Goal: Check status: Check status

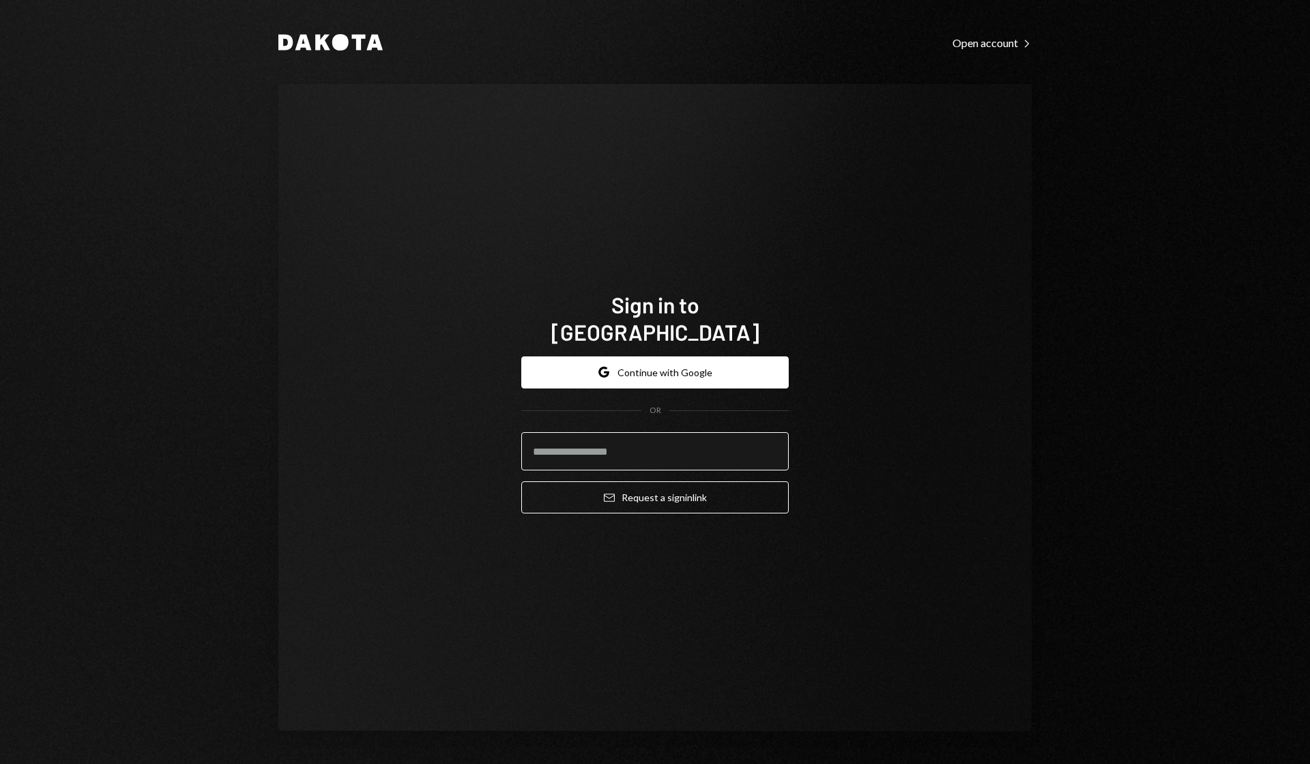
click at [656, 432] on input "email" at bounding box center [655, 451] width 268 height 38
type input "**********"
click at [646, 485] on button "Email Request a sign in link" at bounding box center [655, 497] width 268 height 32
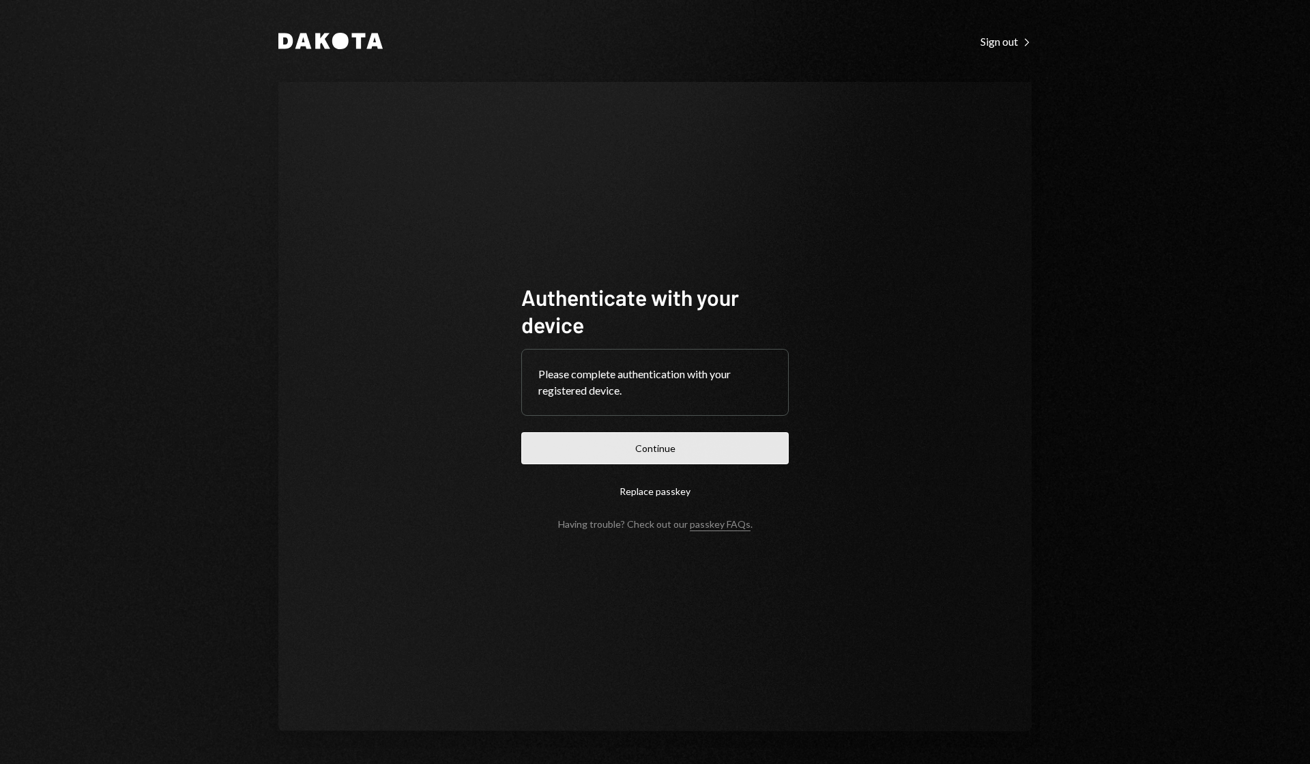
click at [653, 452] on button "Continue" at bounding box center [655, 448] width 268 height 32
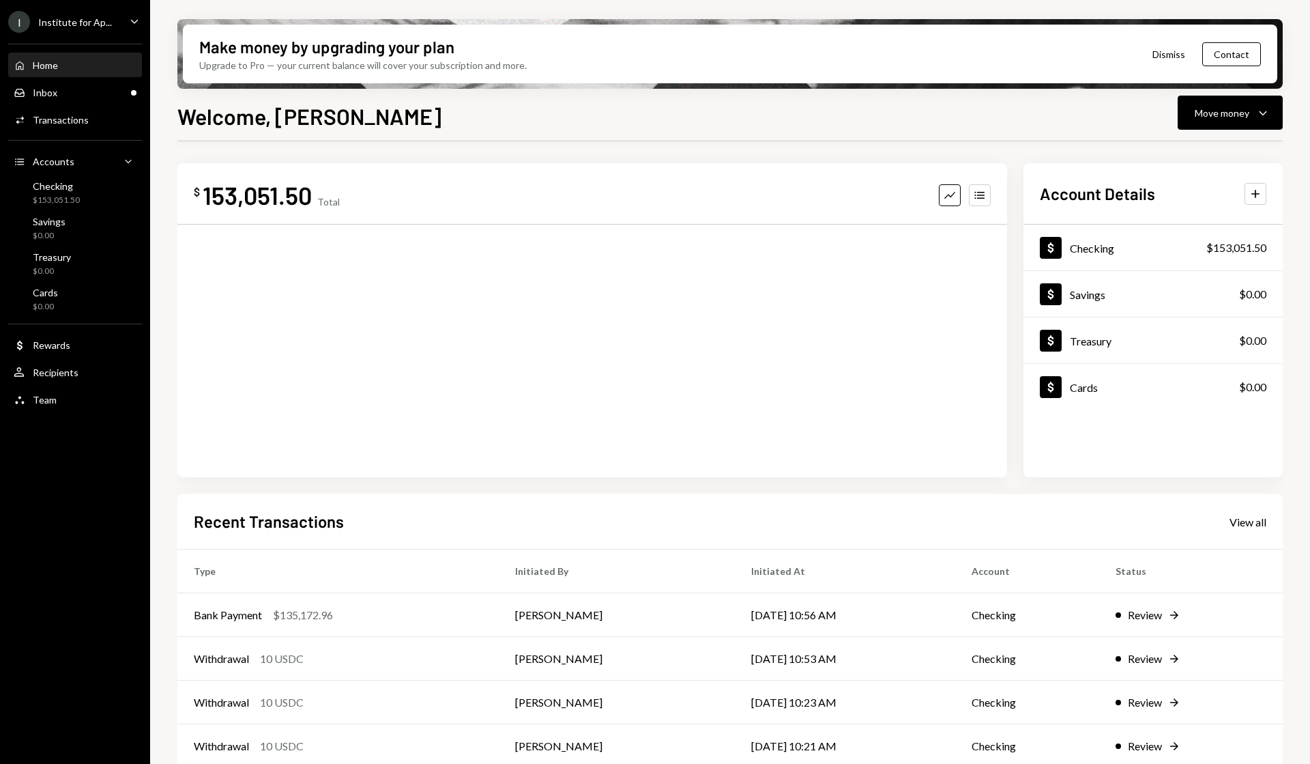
scroll to position [59, 0]
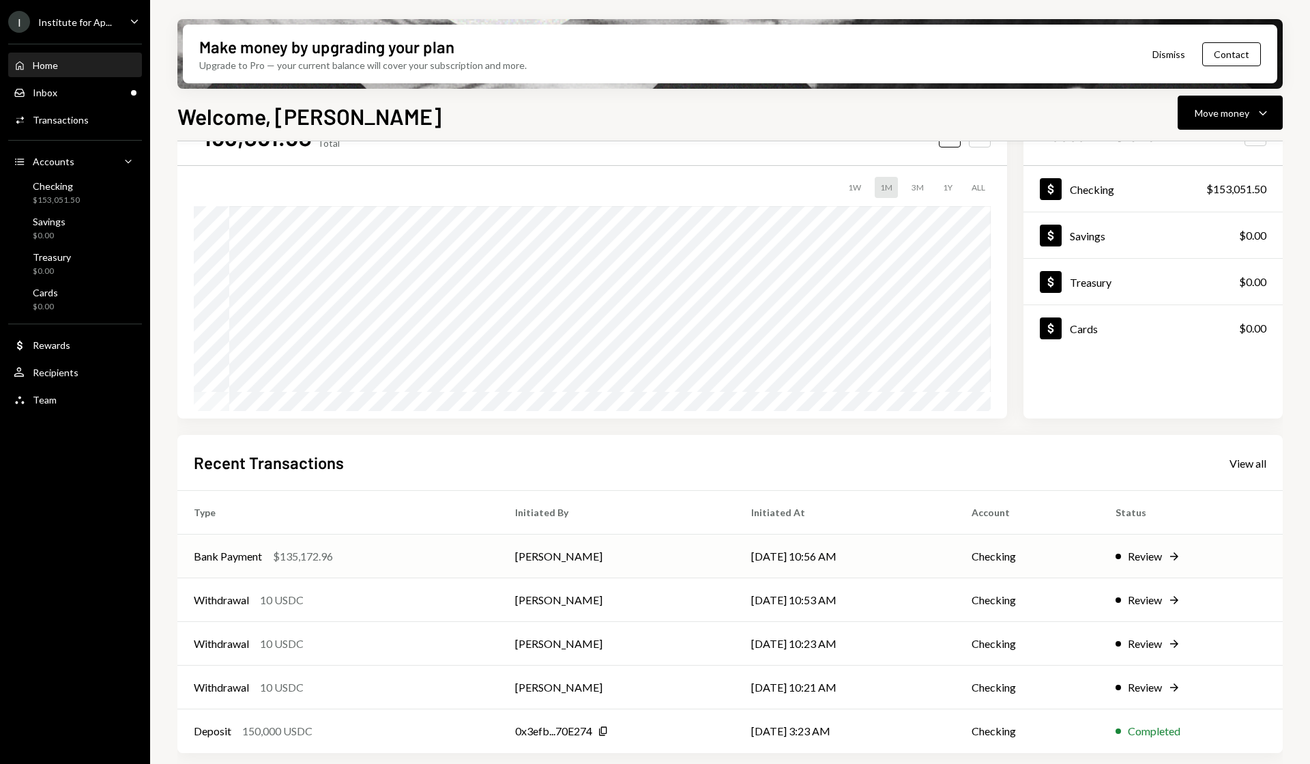
click at [1157, 556] on div "Review" at bounding box center [1145, 556] width 34 height 16
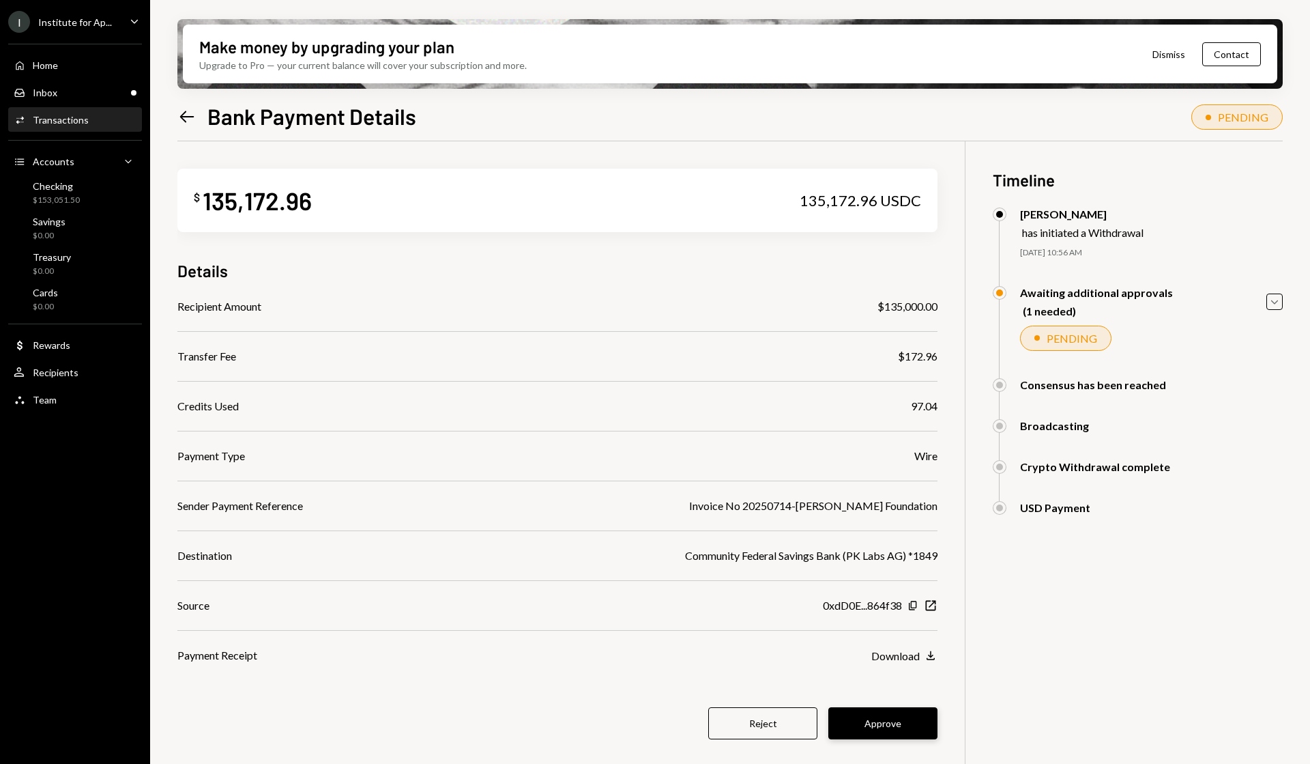
click at [875, 723] on button "Approve" at bounding box center [882, 723] width 109 height 32
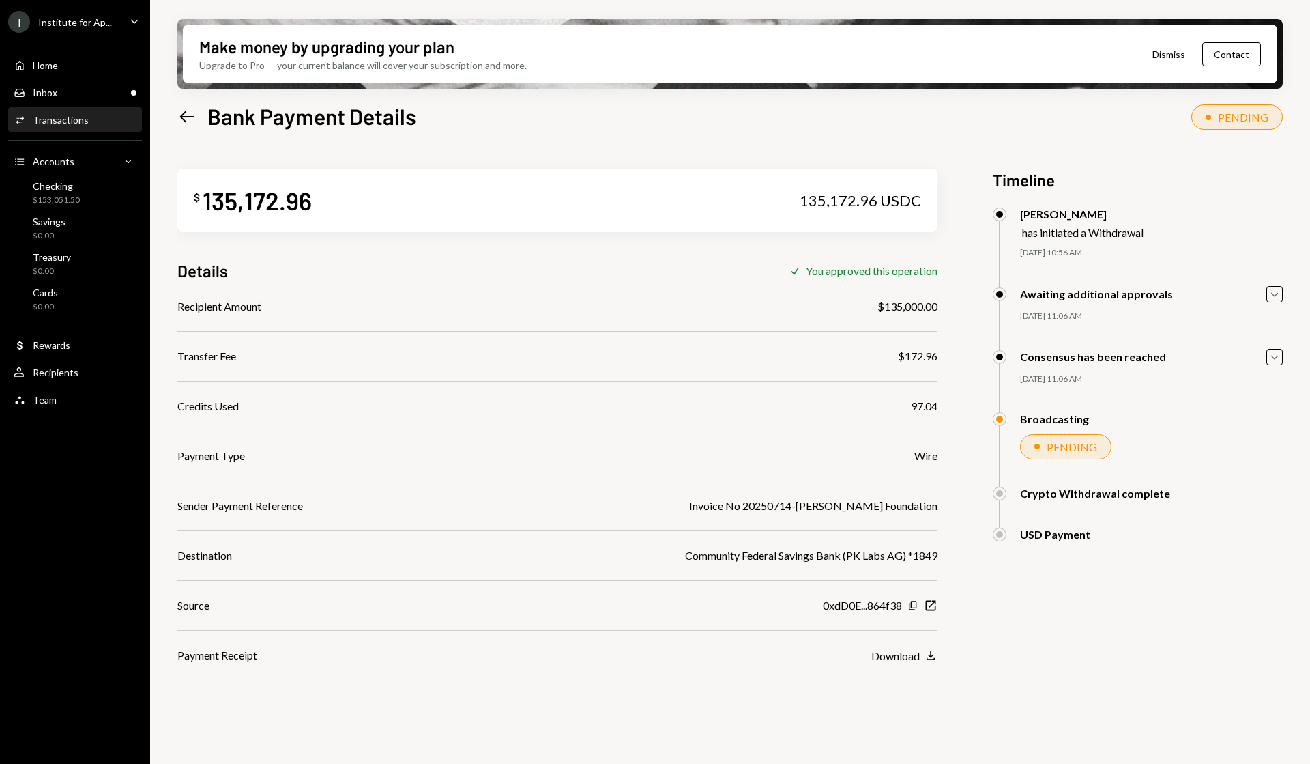
click at [1166, 50] on button "Dismiss" at bounding box center [1169, 54] width 67 height 32
click at [1166, 50] on button "Dismiss" at bounding box center [1181, 54] width 67 height 32
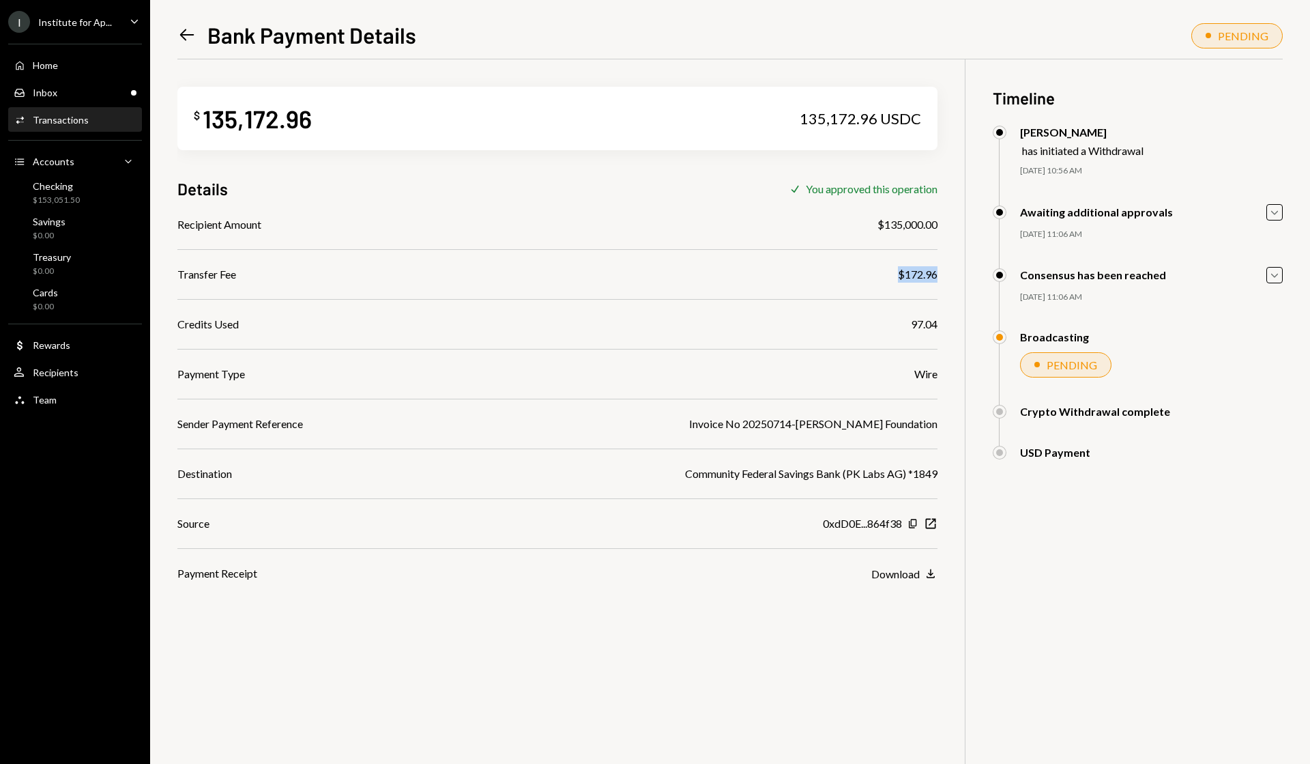
drag, startPoint x: 893, startPoint y: 275, endPoint x: 939, endPoint y: 278, distance: 46.5
click at [939, 278] on div "$ 135,172.96 135,172.96 USDC Details Check You approved this operation Recipien…" at bounding box center [730, 441] width 1106 height 764
click at [182, 33] on icon at bounding box center [187, 35] width 14 height 12
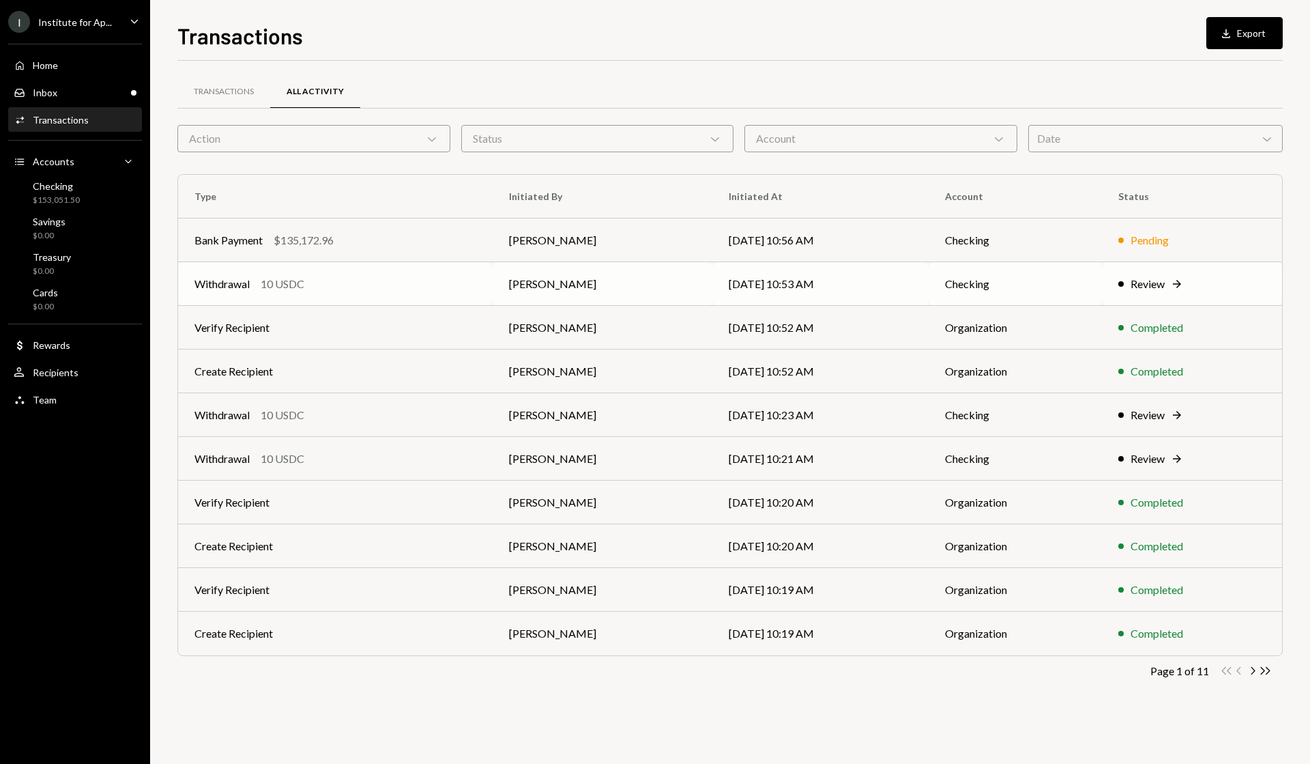
click at [1147, 281] on div "Review" at bounding box center [1148, 284] width 34 height 16
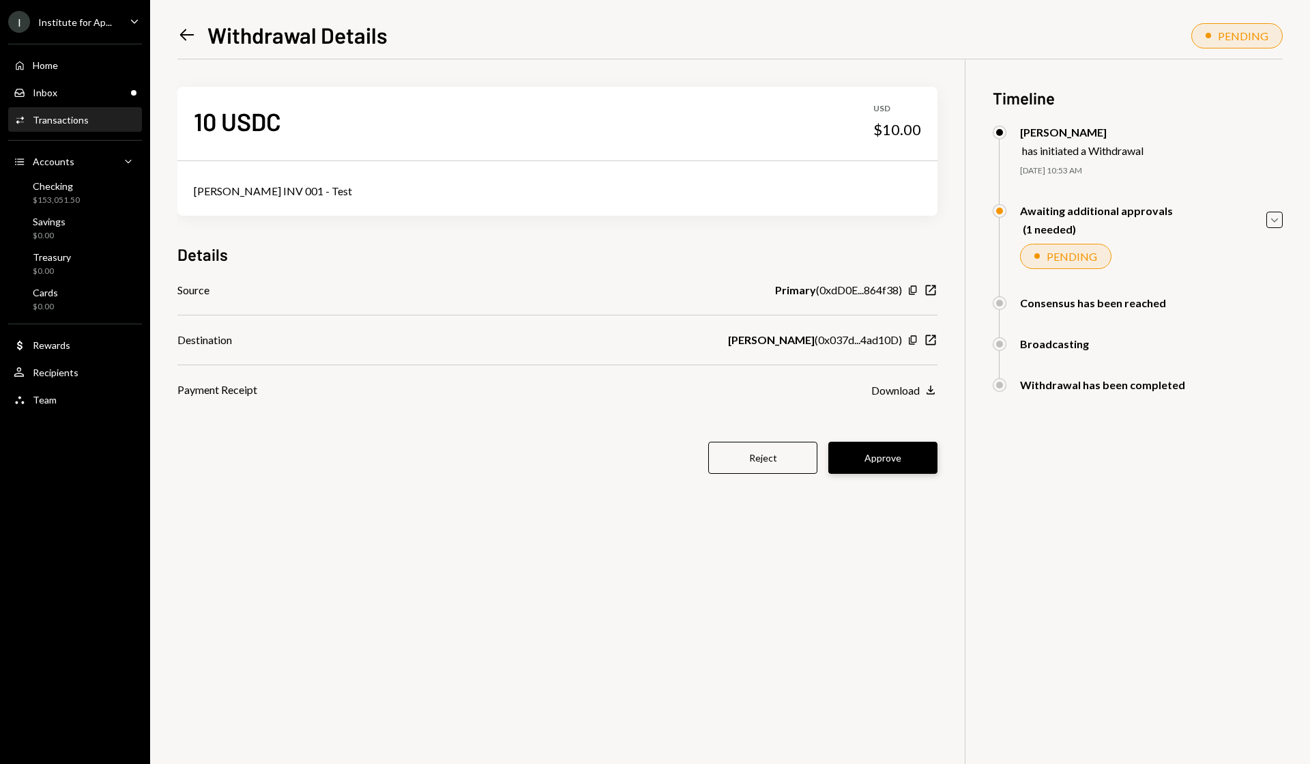
click at [896, 459] on button "Approve" at bounding box center [882, 458] width 109 height 32
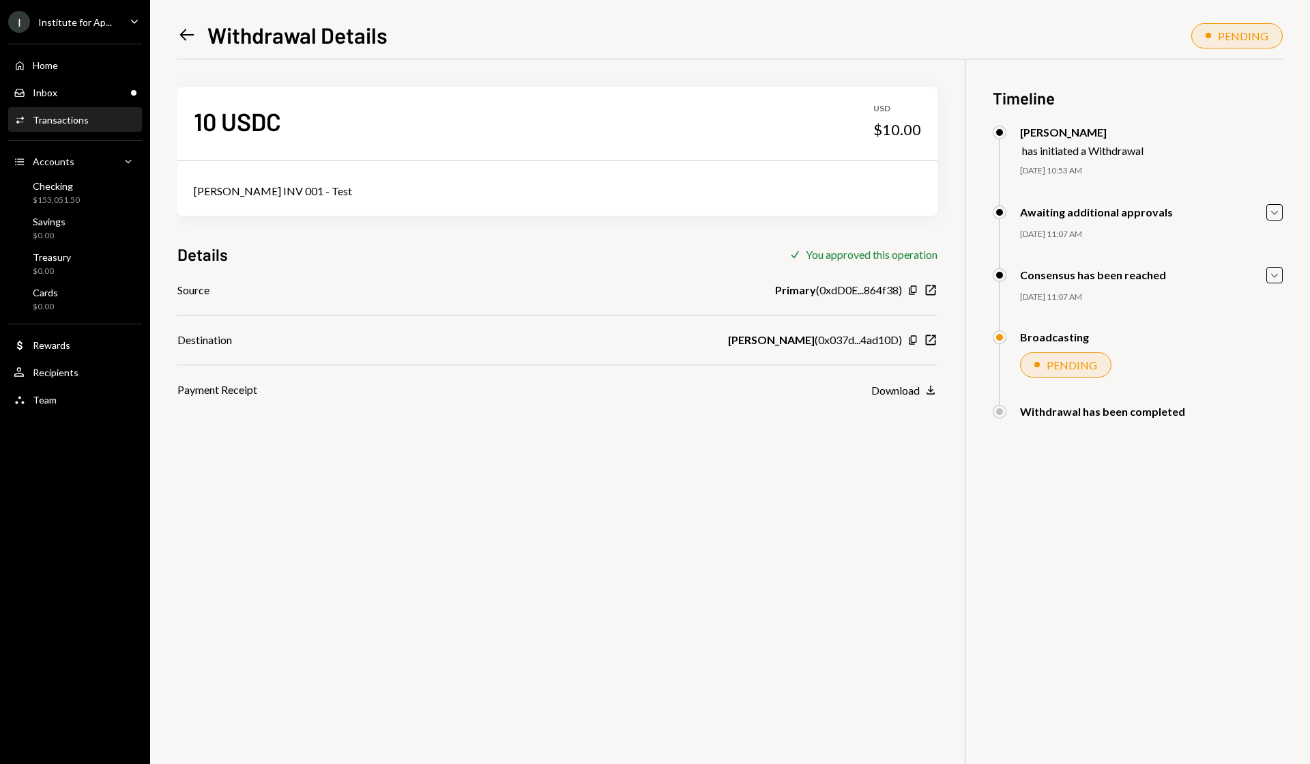
click at [179, 35] on icon "Left Arrow" at bounding box center [186, 34] width 19 height 19
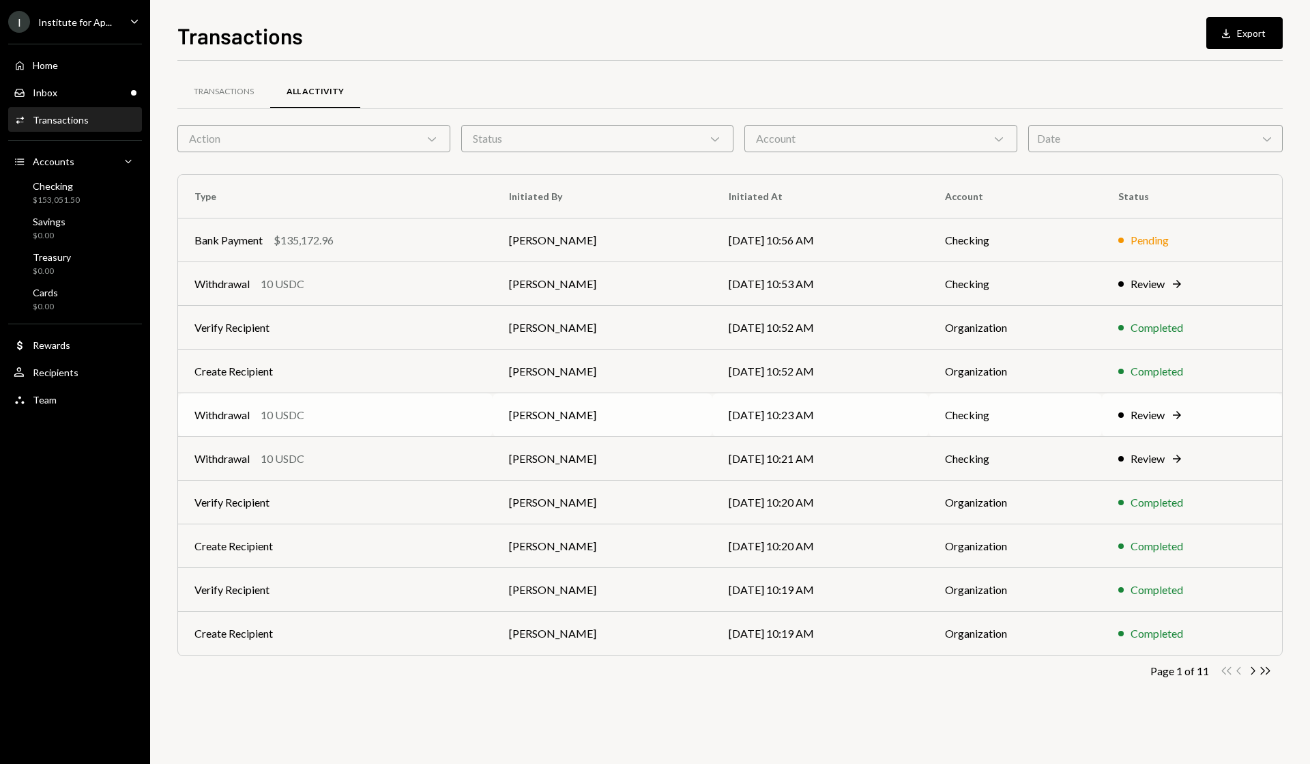
click at [1141, 415] on div "Review" at bounding box center [1148, 415] width 34 height 16
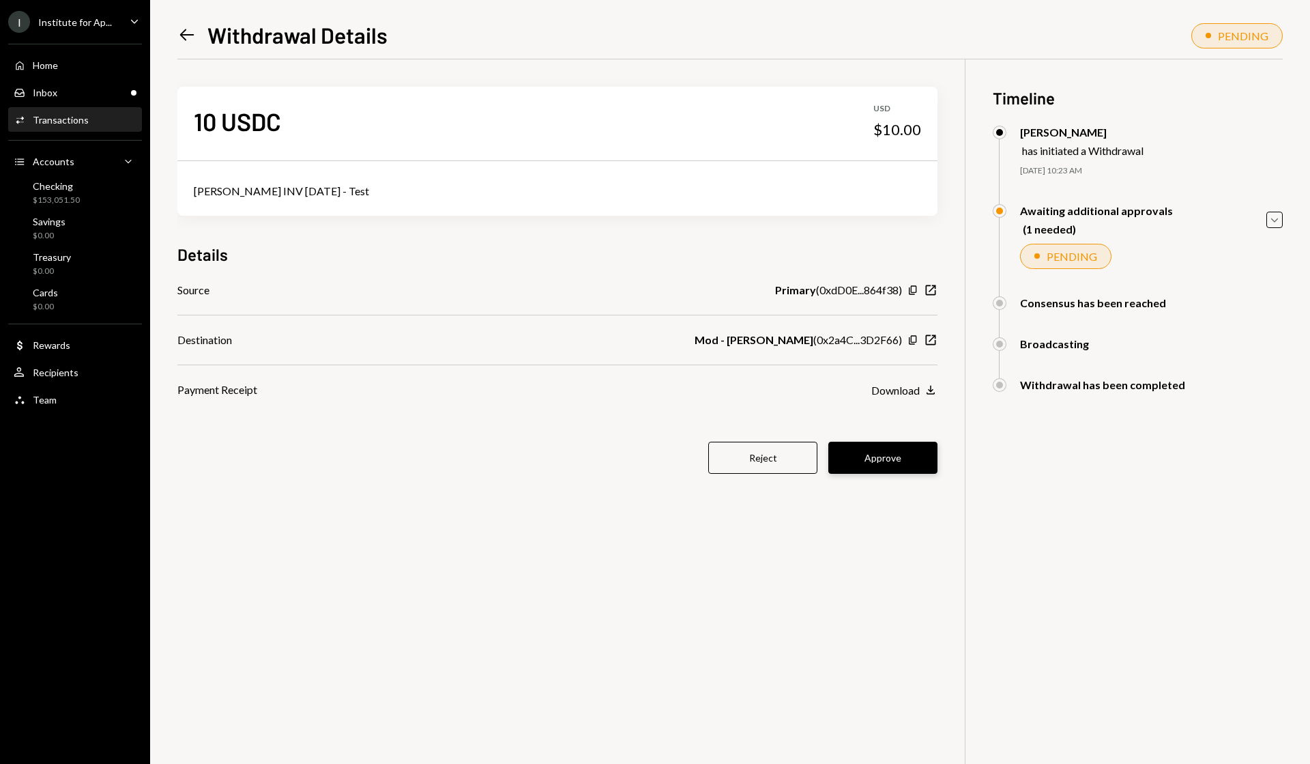
click at [894, 459] on button "Approve" at bounding box center [882, 458] width 109 height 32
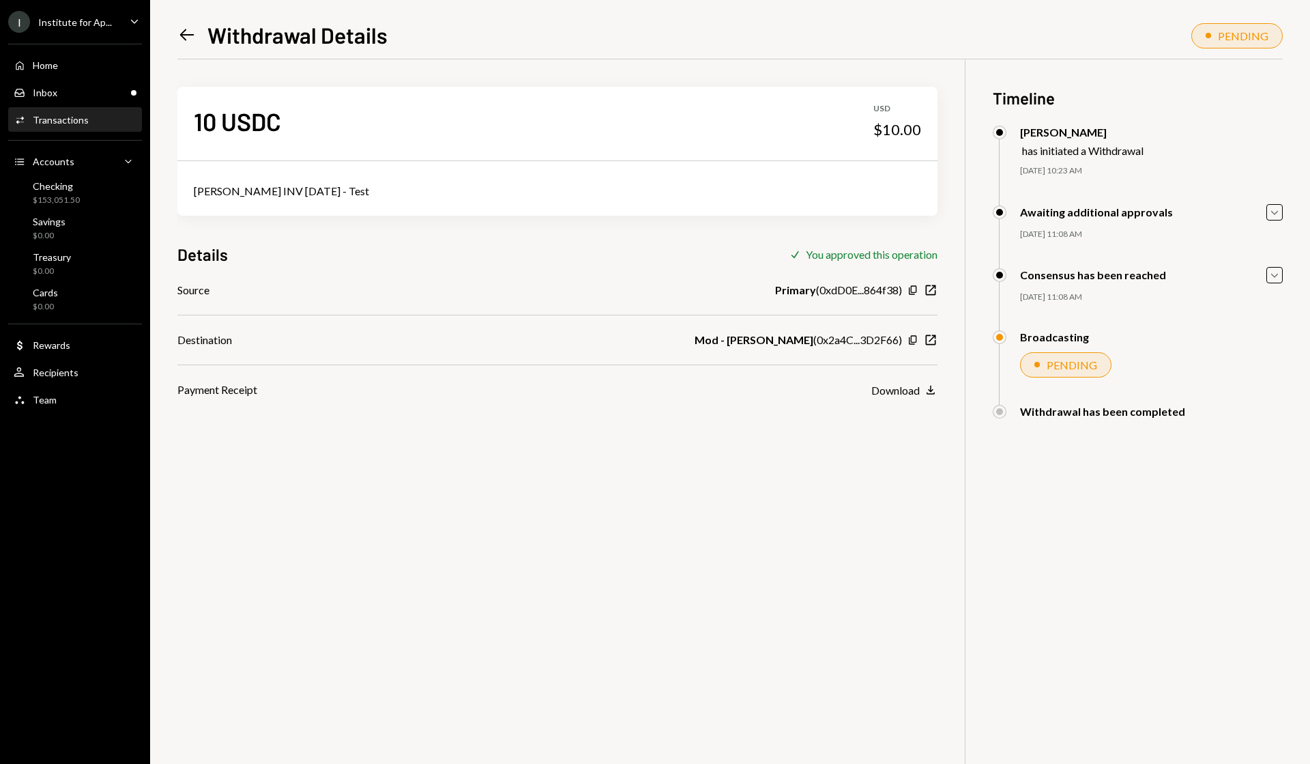
click at [190, 39] on icon "Left Arrow" at bounding box center [186, 34] width 19 height 19
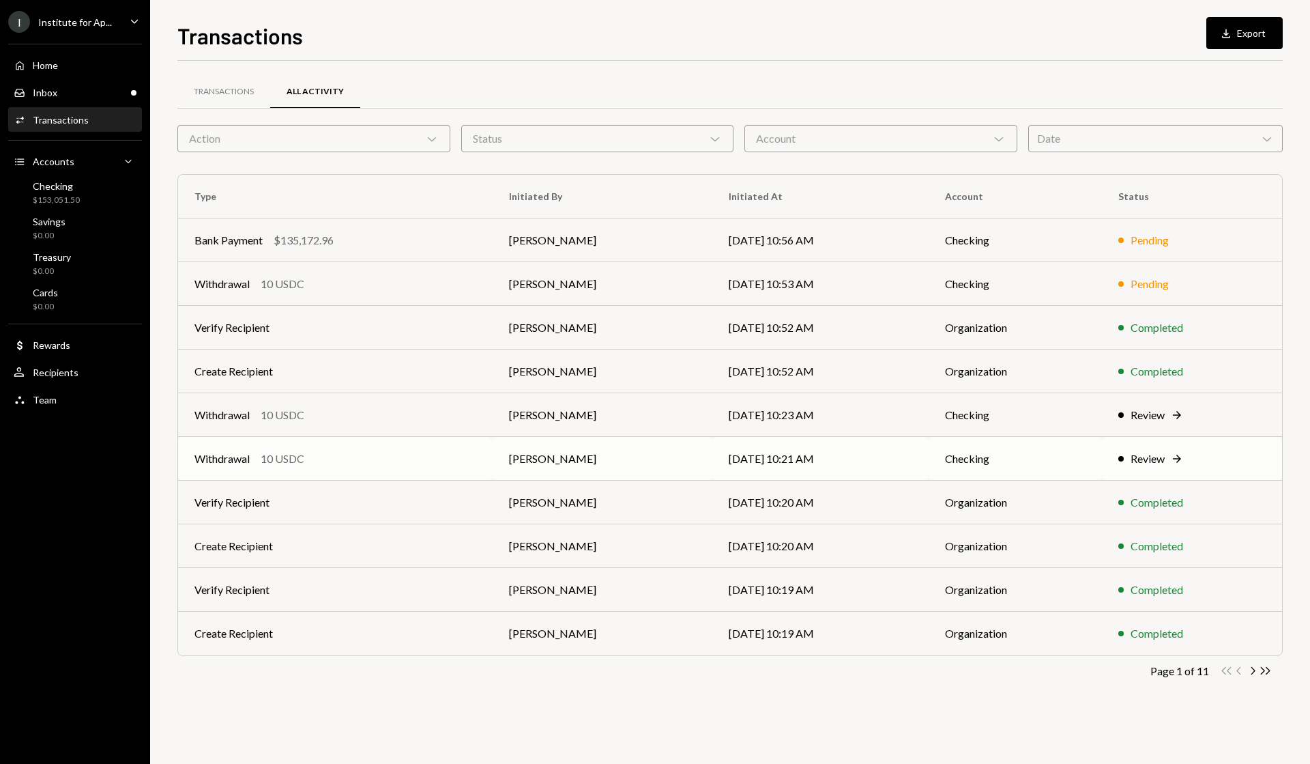
click at [1149, 459] on div "Review" at bounding box center [1148, 458] width 34 height 16
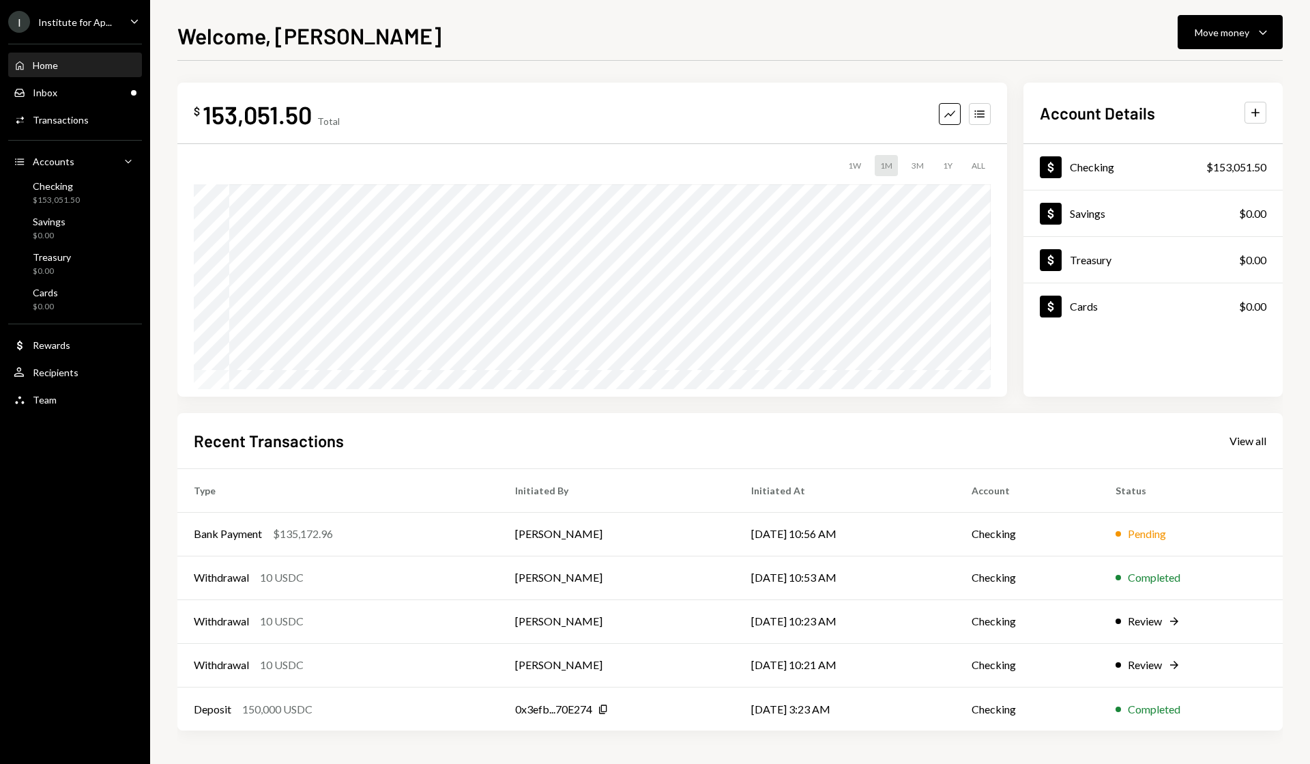
click at [1152, 628] on div "Review" at bounding box center [1145, 621] width 34 height 16
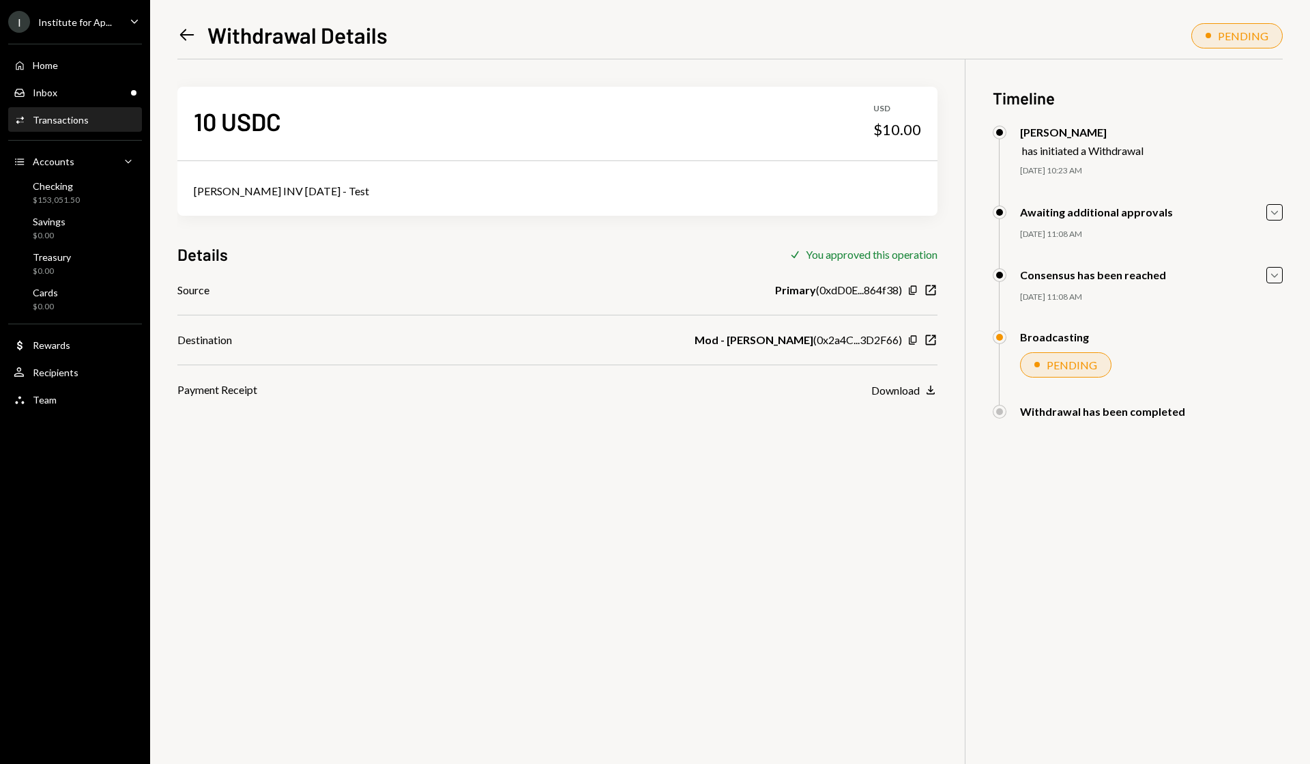
click at [194, 33] on icon "Left Arrow" at bounding box center [186, 34] width 19 height 19
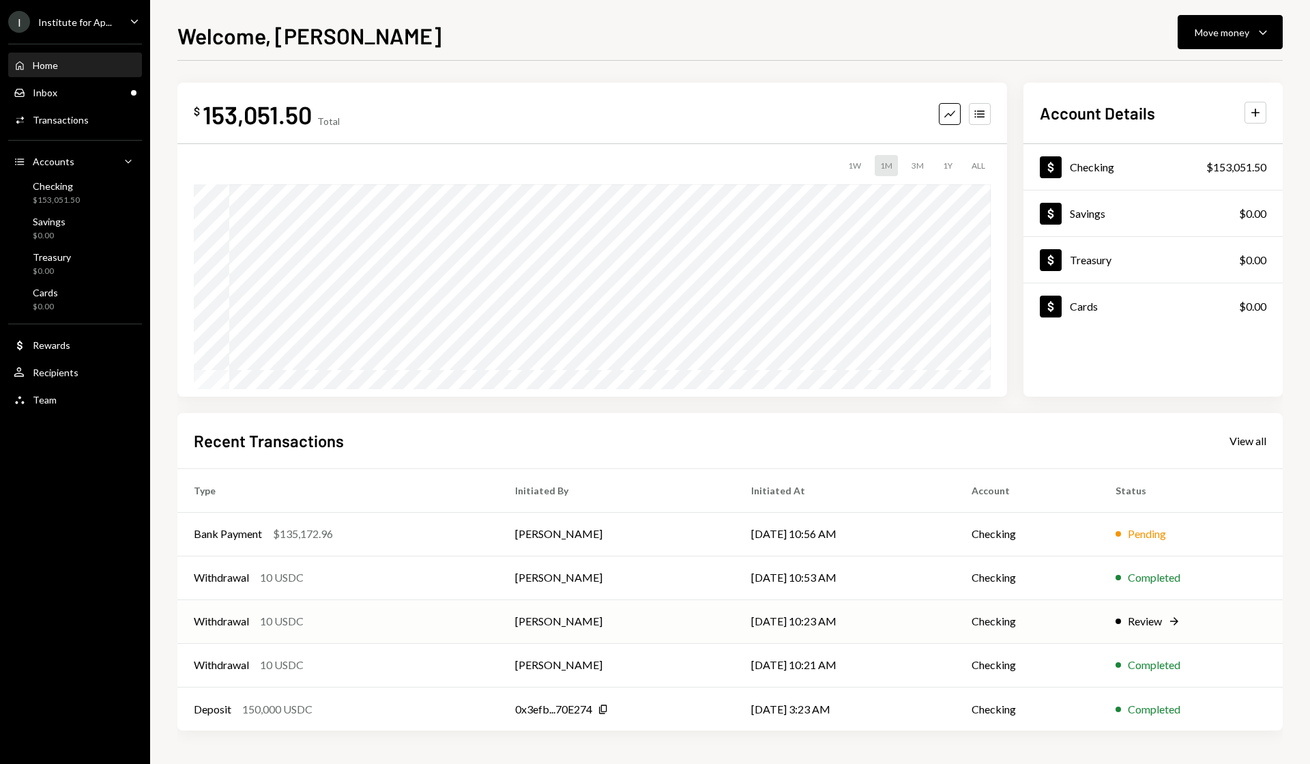
click at [1152, 626] on div "Review" at bounding box center [1145, 621] width 34 height 16
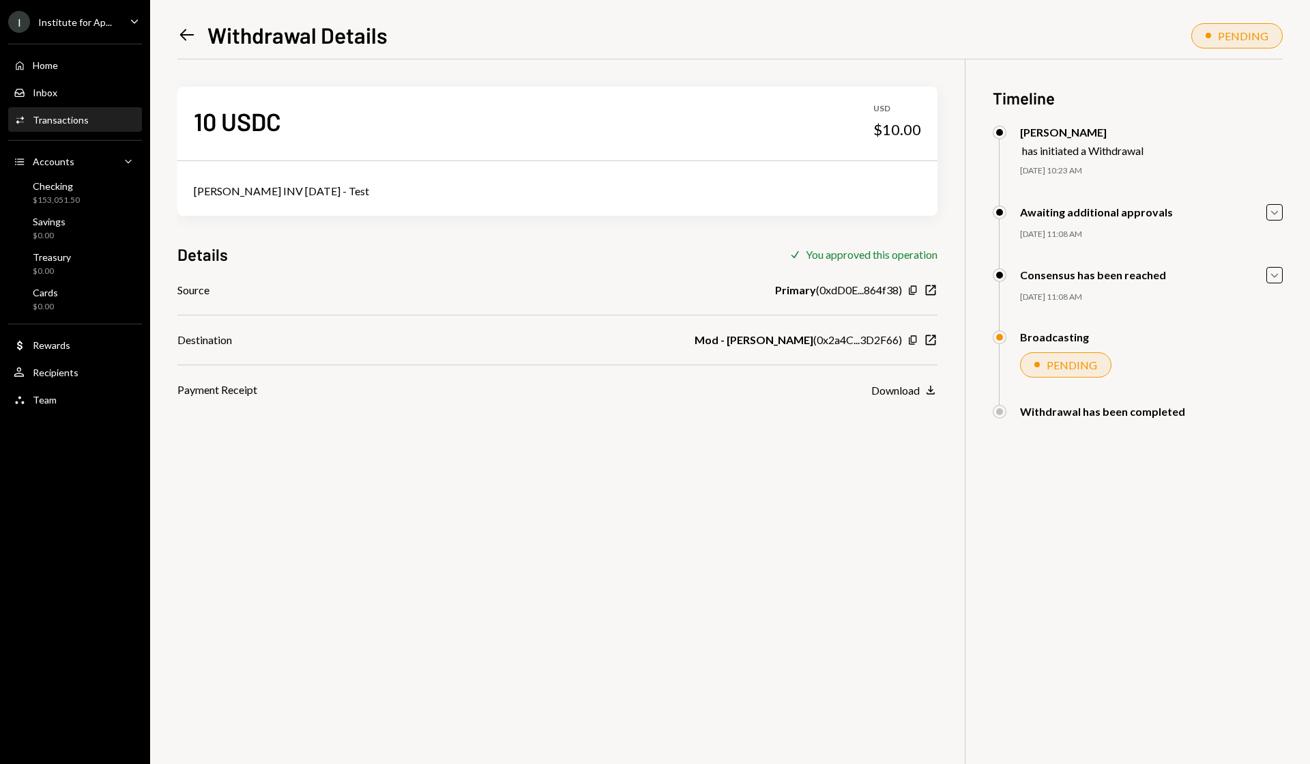
click at [179, 37] on icon "Left Arrow" at bounding box center [186, 34] width 19 height 19
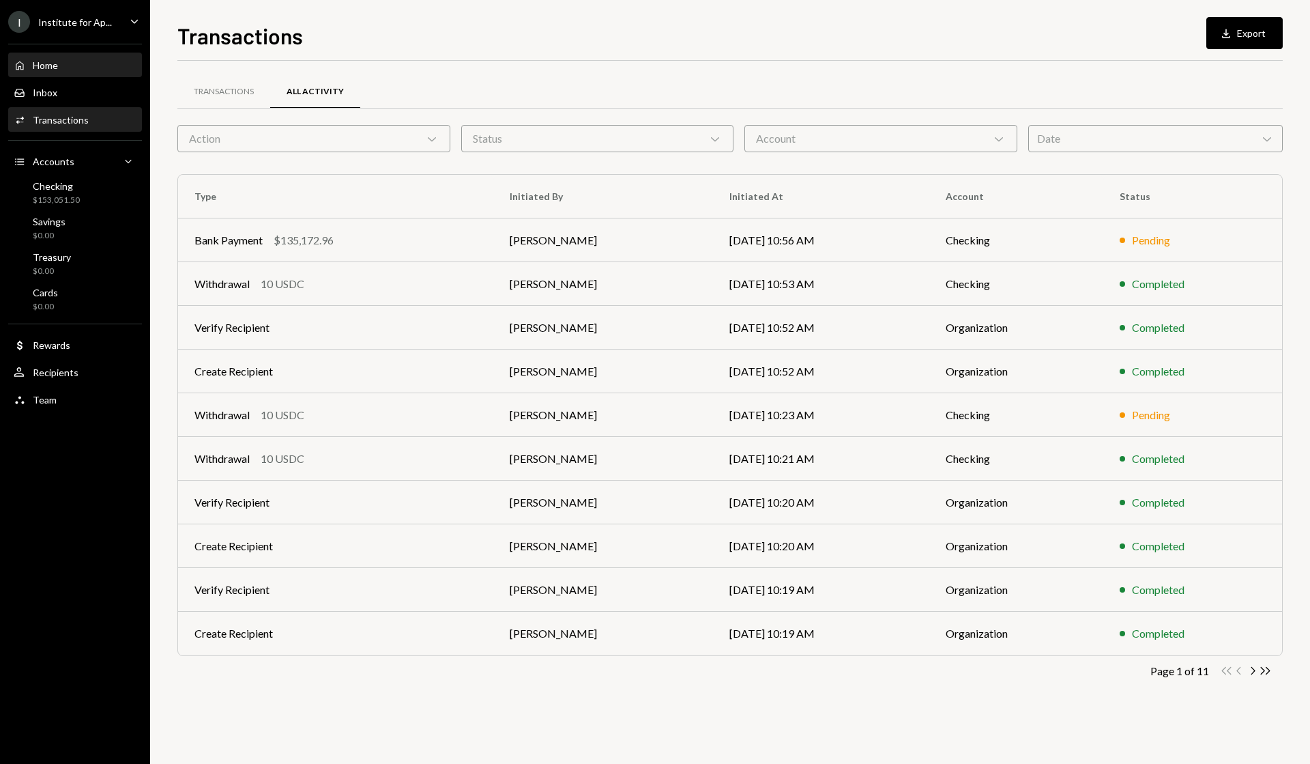
click at [74, 63] on div "Home Home" at bounding box center [75, 65] width 123 height 12
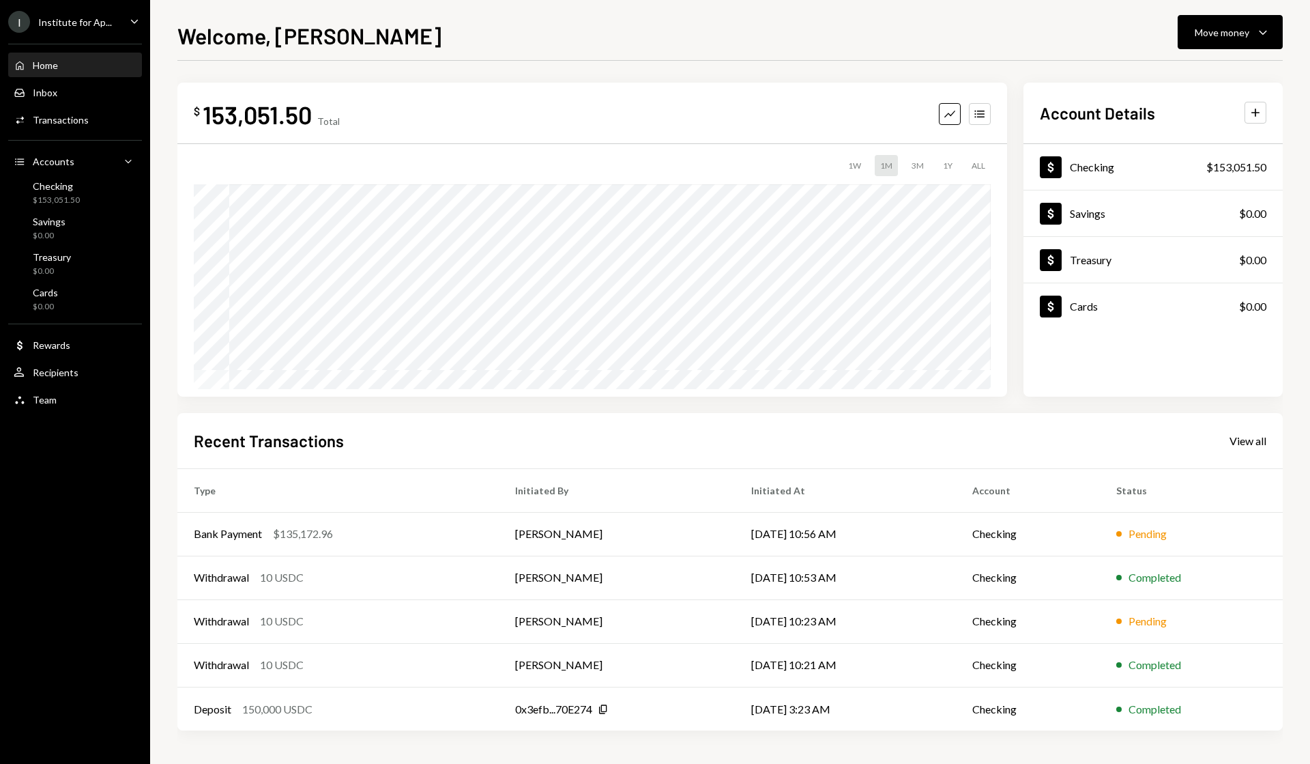
click at [1241, 448] on div "Recent Transactions View all" at bounding box center [730, 440] width 1073 height 23
click at [1241, 442] on div "View all" at bounding box center [1248, 441] width 37 height 14
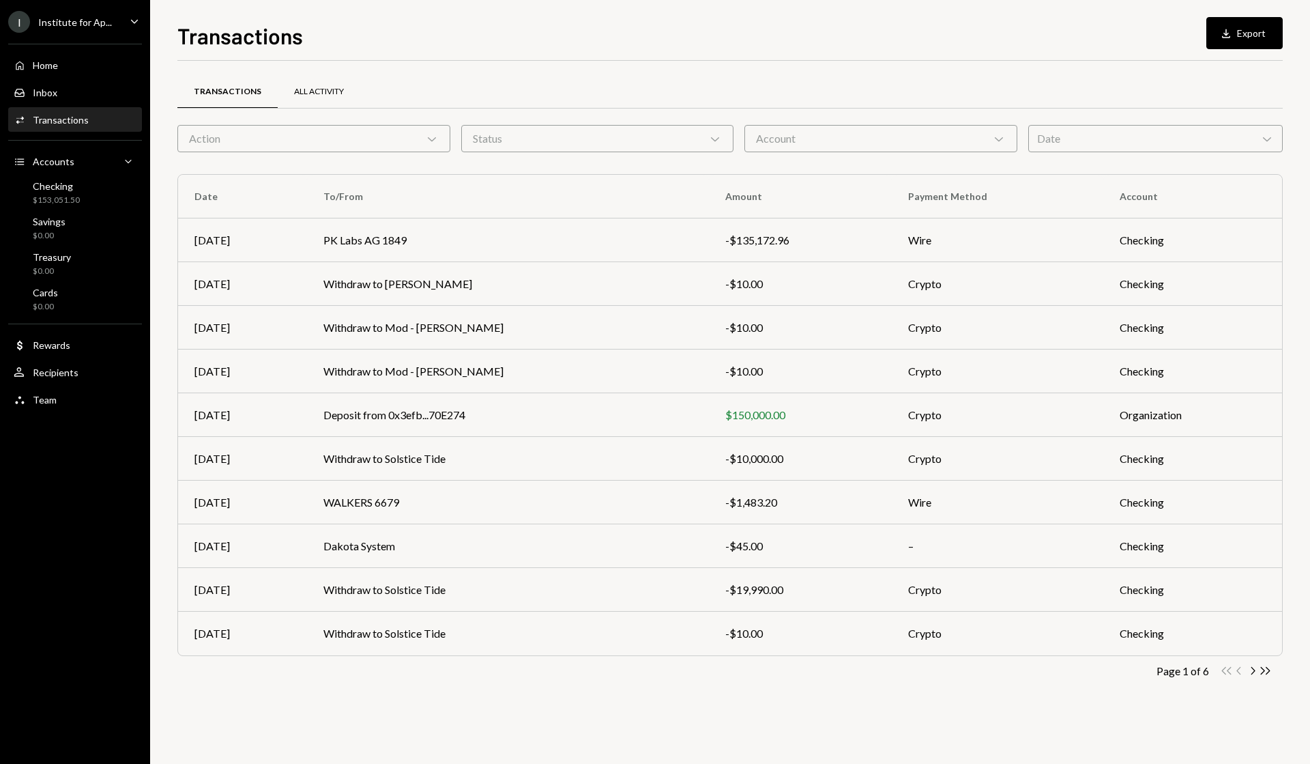
click at [322, 98] on div "All Activity" at bounding box center [319, 92] width 83 height 33
